Goal: Find specific page/section: Find specific page/section

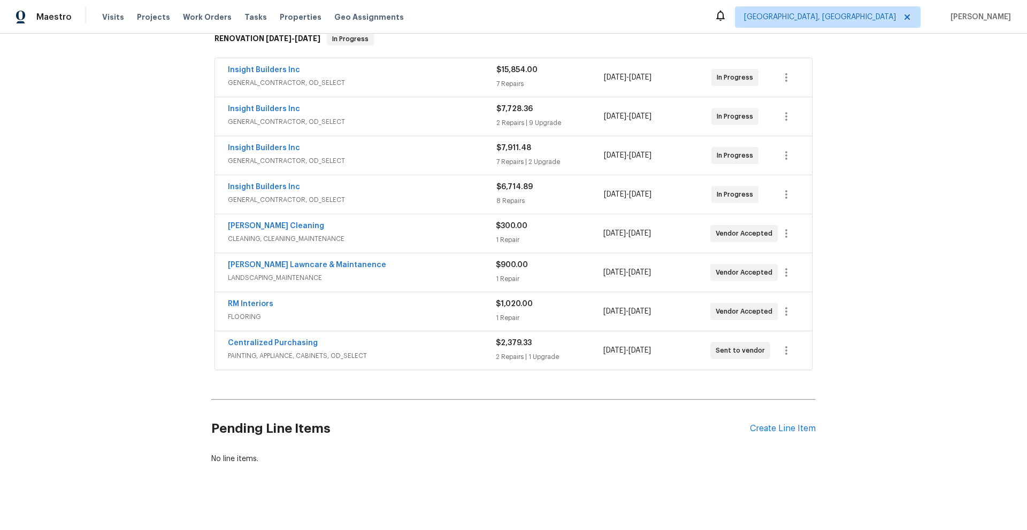
scroll to position [180, 0]
click at [392, 110] on div "Insight Builders Inc" at bounding box center [362, 110] width 268 height 13
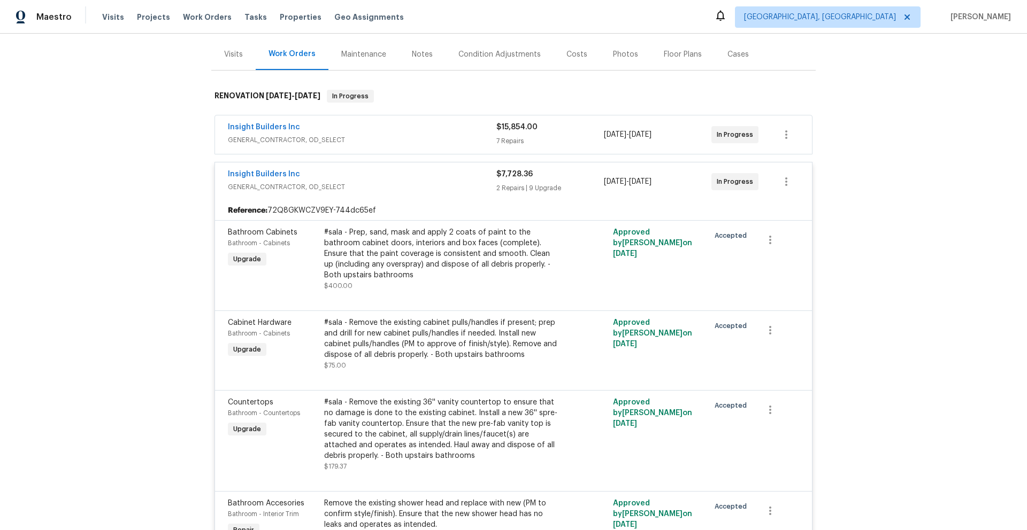
scroll to position [0, 0]
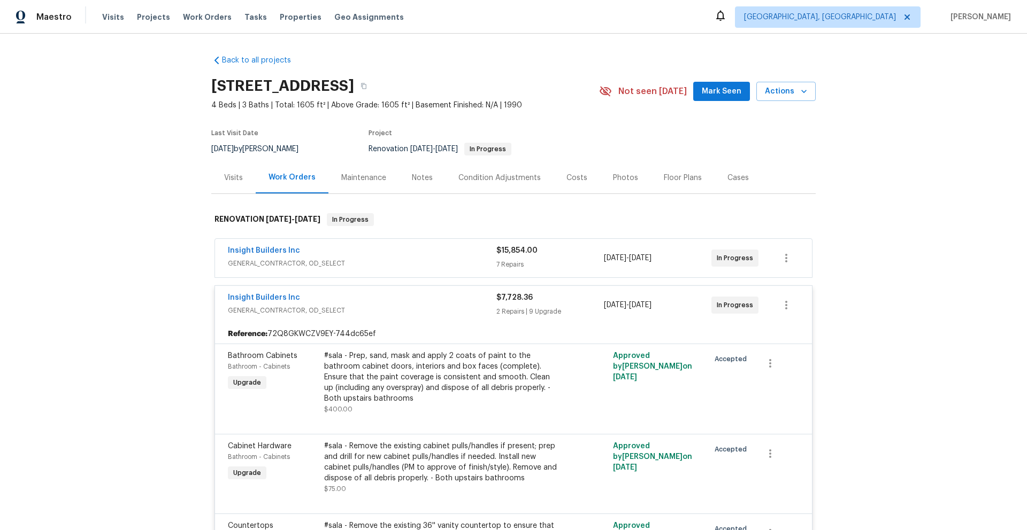
click at [572, 178] on div "Costs" at bounding box center [576, 178] width 21 height 11
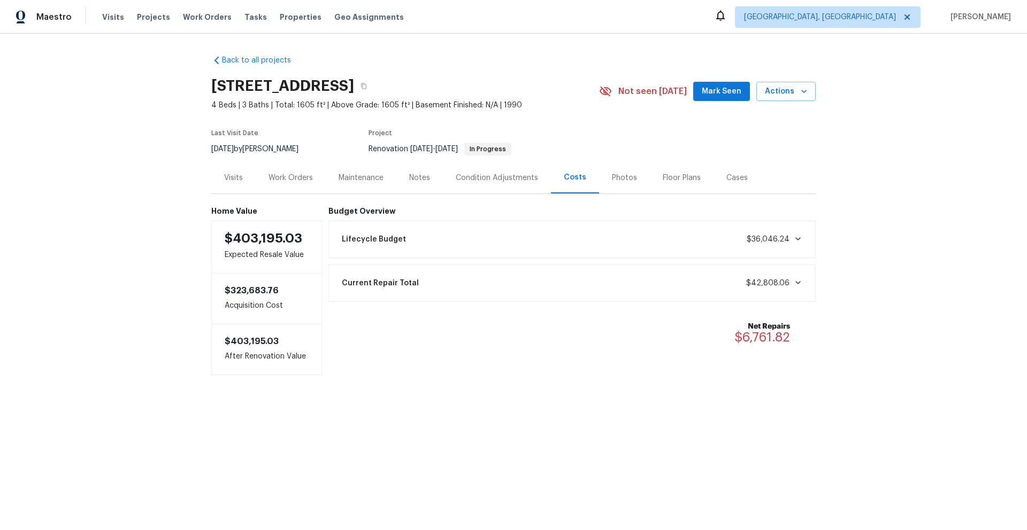
click at [290, 181] on div "Work Orders" at bounding box center [290, 178] width 44 height 11
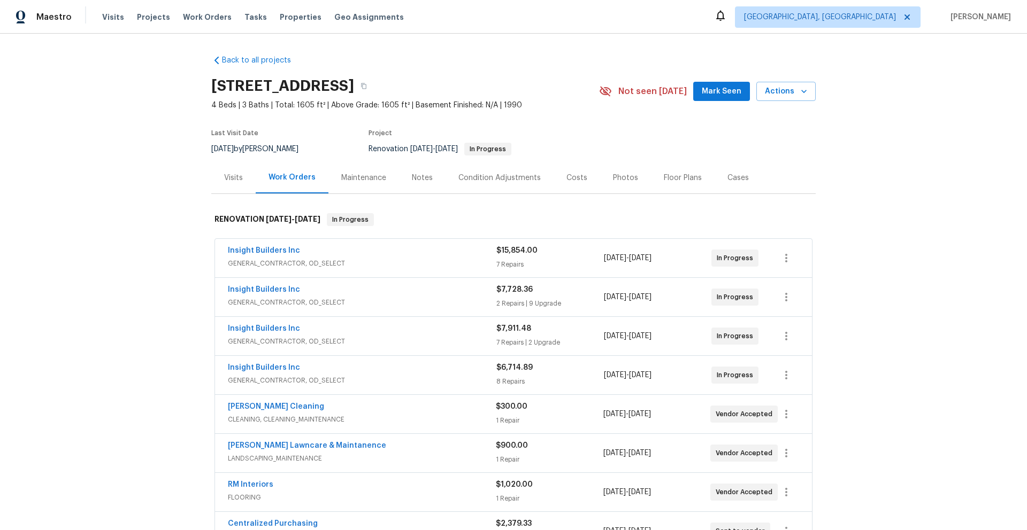
click at [732, 176] on div "Cases" at bounding box center [737, 178] width 21 height 11
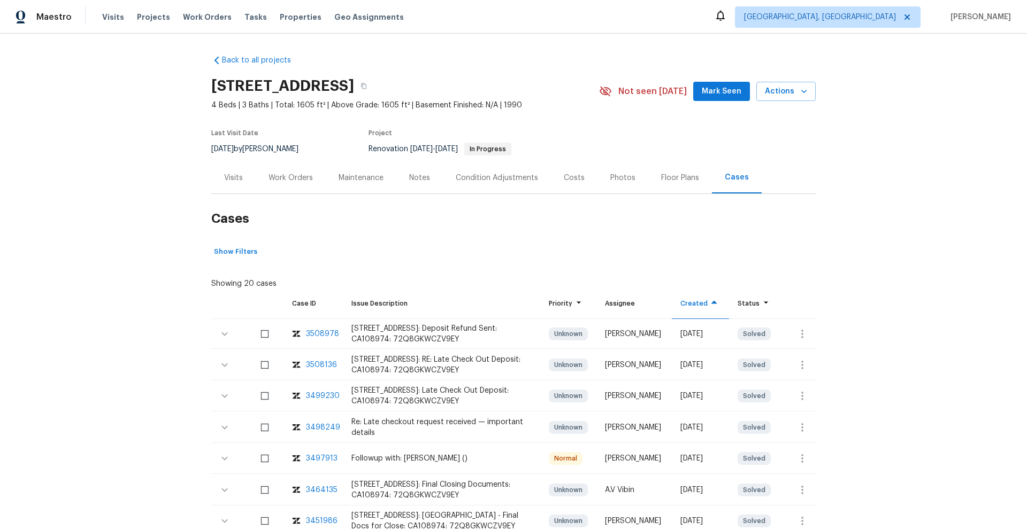
click at [597, 180] on div "Photos" at bounding box center [622, 178] width 51 height 32
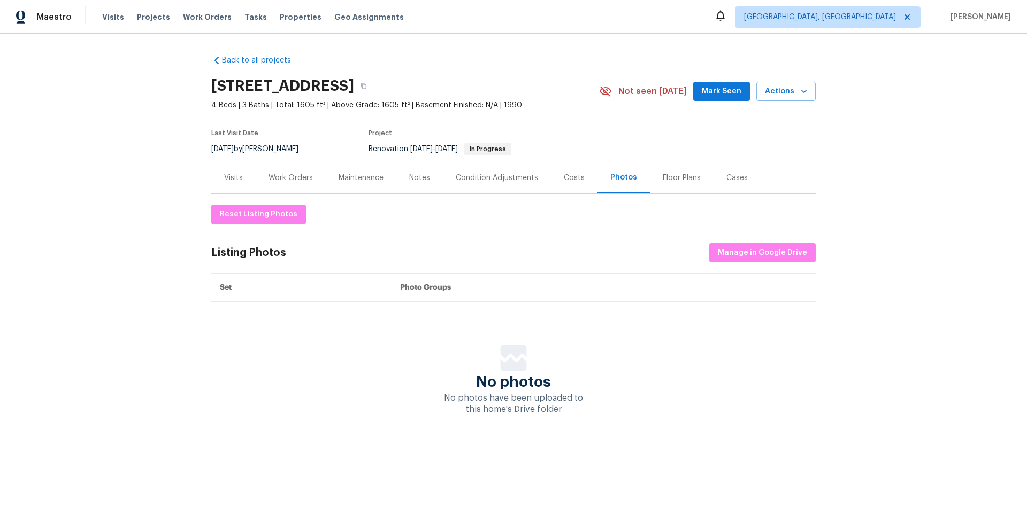
click at [568, 182] on div "Costs" at bounding box center [574, 178] width 21 height 11
